Goal: Transaction & Acquisition: Purchase product/service

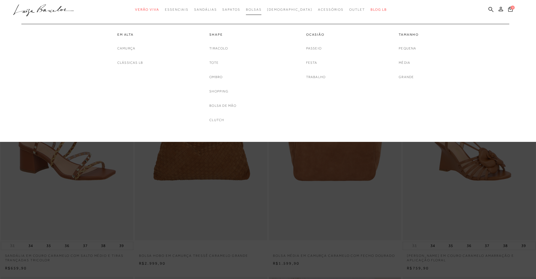
click at [258, 10] on span "Bolsas" at bounding box center [254, 10] width 16 height 4
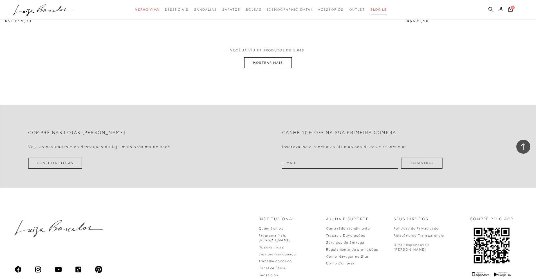
scroll to position [1435, 0]
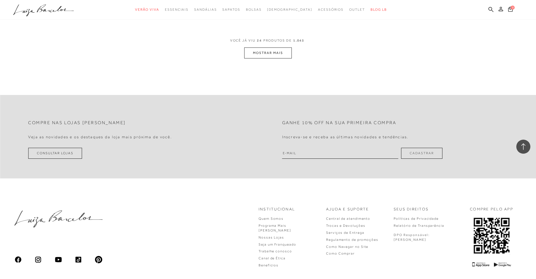
click at [256, 52] on button "MOSTRAR MAIS" at bounding box center [267, 53] width 47 height 11
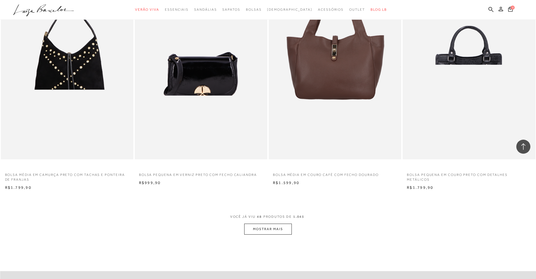
scroll to position [2673, 0]
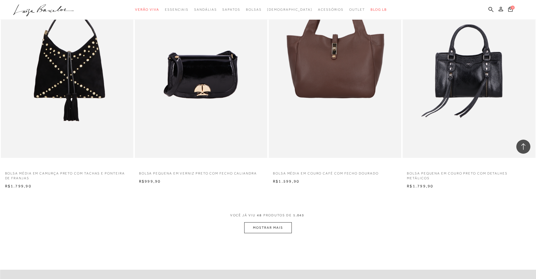
click at [254, 226] on button "MOSTRAR MAIS" at bounding box center [267, 228] width 47 height 11
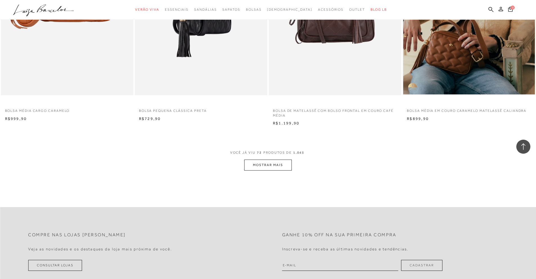
scroll to position [4113, 0]
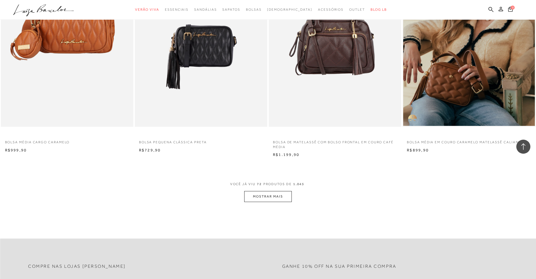
click at [265, 197] on button "MOSTRAR MAIS" at bounding box center [267, 196] width 47 height 11
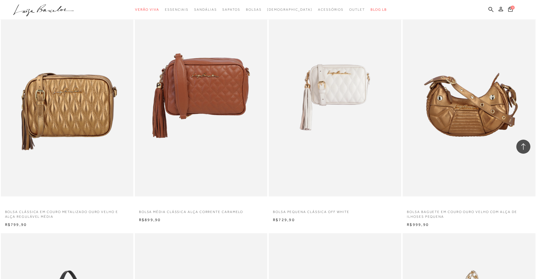
scroll to position [5154, 0]
